Goal: Transaction & Acquisition: Book appointment/travel/reservation

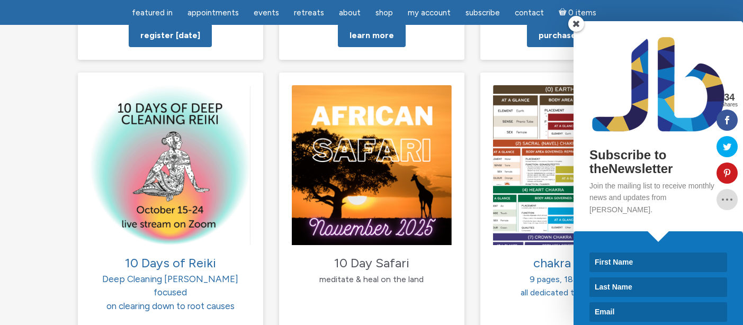
scroll to position [1070, 0]
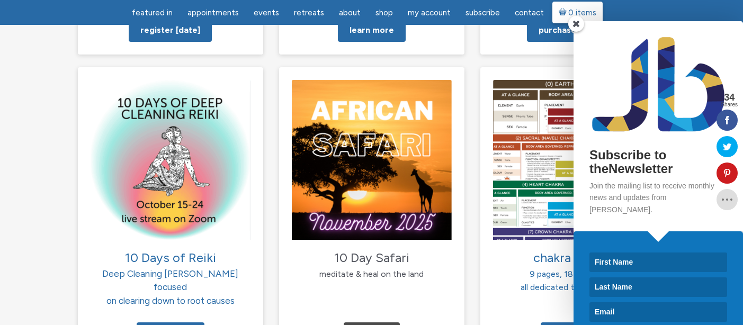
click at [576, 22] on span at bounding box center [576, 24] width 16 height 16
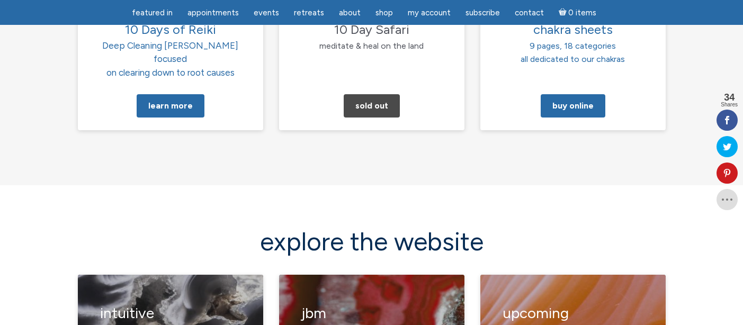
scroll to position [1293, 0]
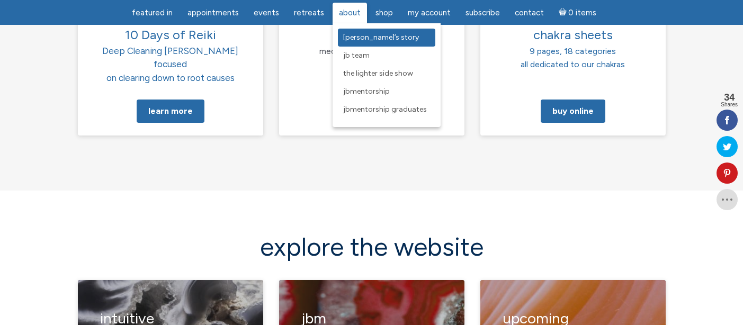
click at [349, 39] on span "[PERSON_NAME]’s Story" at bounding box center [381, 37] width 76 height 9
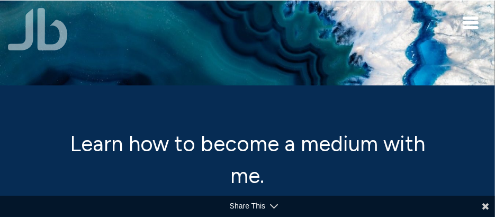
click at [469, 26] on span "Toggle navigation" at bounding box center [471, 27] width 16 height 3
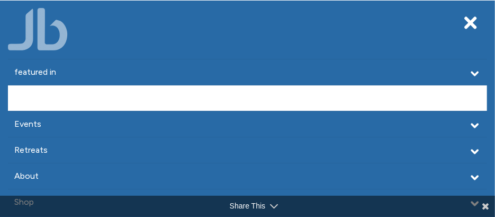
click at [271, 87] on link "Appointments" at bounding box center [247, 97] width 479 height 25
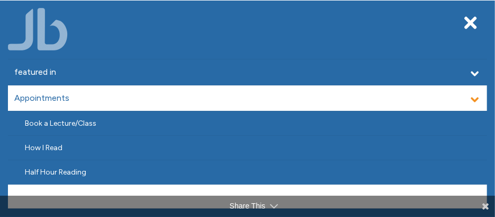
click at [65, 191] on link "One Hour Reading" at bounding box center [247, 196] width 479 height 24
